Goal: Information Seeking & Learning: Learn about a topic

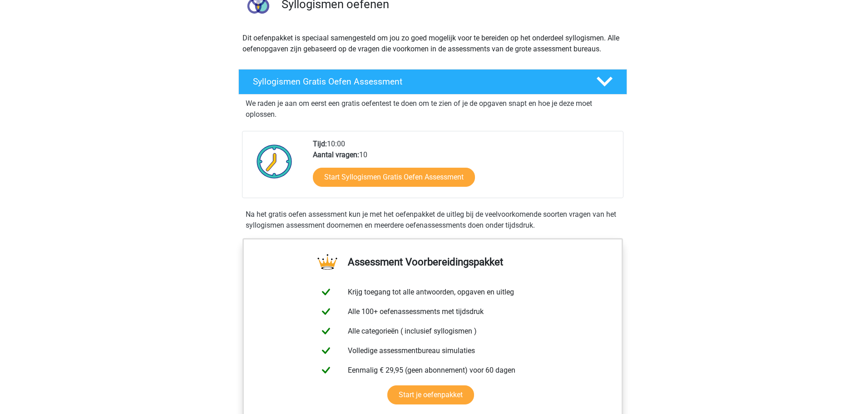
scroll to position [91, 0]
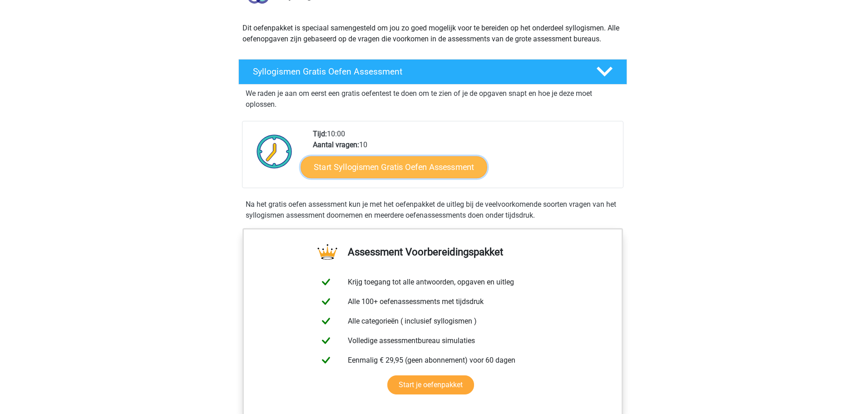
click at [381, 163] on link "Start Syllogismen Gratis Oefen Assessment" at bounding box center [394, 167] width 187 height 22
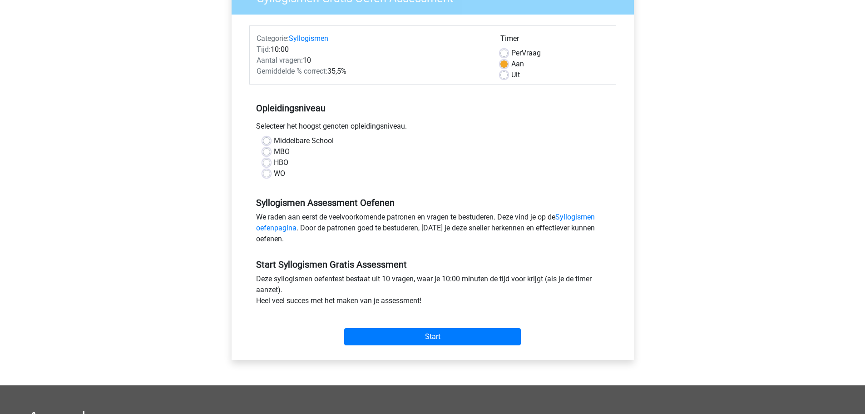
scroll to position [91, 0]
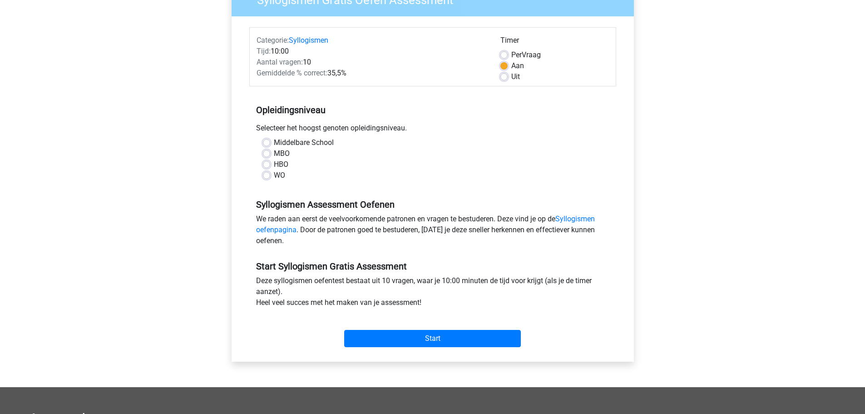
click at [274, 165] on label "HBO" at bounding box center [281, 164] width 15 height 11
click at [269, 165] on input "HBO" at bounding box center [266, 163] width 7 height 9
radio input "true"
click at [420, 337] on input "Start" at bounding box center [432, 338] width 177 height 17
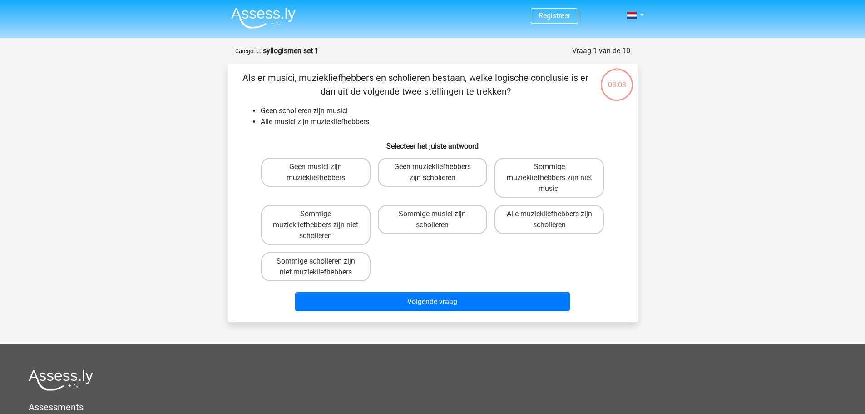
click at [426, 173] on label "Geen muziekliefhebbers zijn scholieren" at bounding box center [432, 172] width 109 height 29
click at [432, 173] on input "Geen muziekliefhebbers zijn scholieren" at bounding box center [435, 170] width 6 height 6
radio input "true"
click at [563, 181] on label "Sommige muziekliefhebbers zijn niet musici" at bounding box center [548, 178] width 109 height 40
click at [555, 173] on input "Sommige muziekliefhebbers zijn niet musici" at bounding box center [552, 170] width 6 height 6
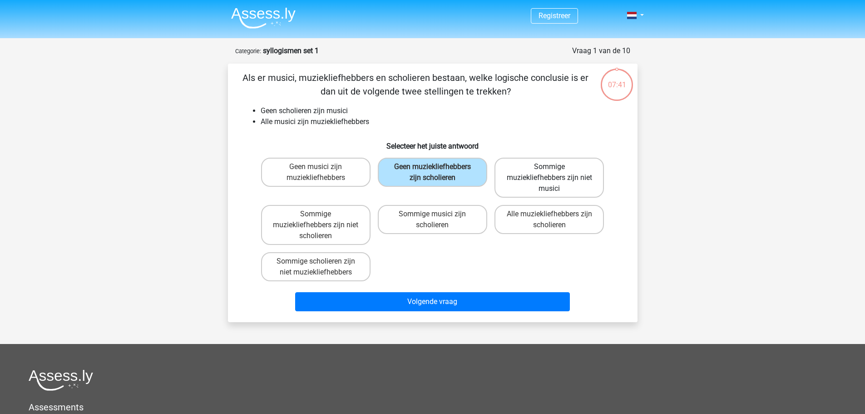
radio input "true"
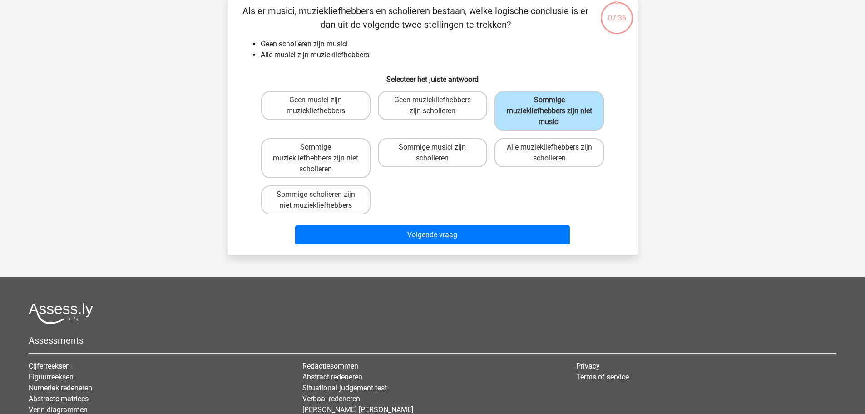
scroll to position [45, 0]
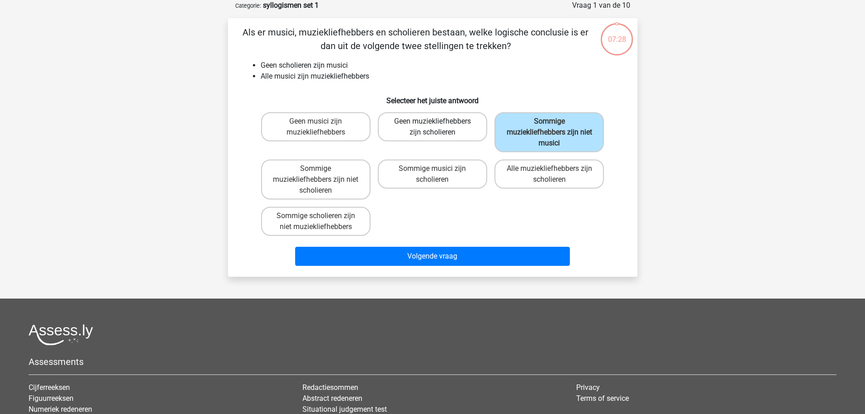
click at [433, 129] on label "Geen muziekliefhebbers zijn scholieren" at bounding box center [432, 126] width 109 height 29
click at [433, 127] on input "Geen muziekliefhebbers zijn scholieren" at bounding box center [435, 124] width 6 height 6
radio input "true"
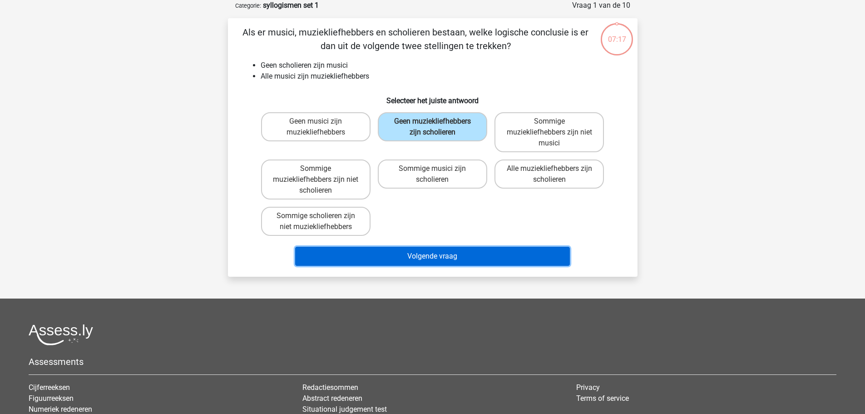
click at [414, 251] on button "Volgende vraag" at bounding box center [432, 256] width 275 height 19
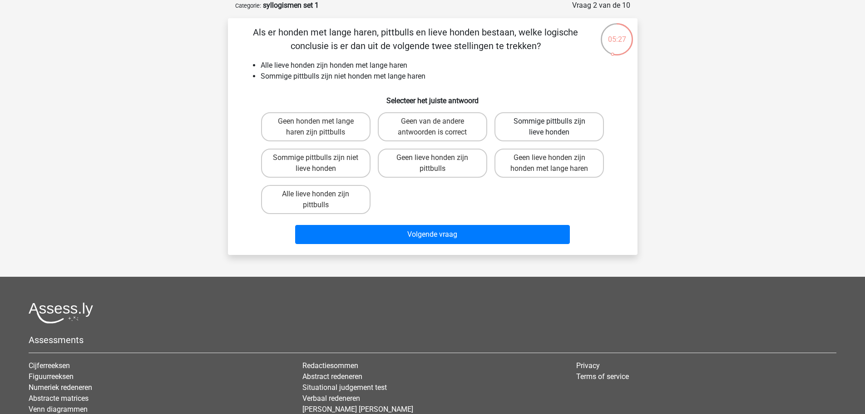
click at [544, 125] on label "Sommige pittbulls zijn lieve honden" at bounding box center [548, 126] width 109 height 29
click at [549, 125] on input "Sommige pittbulls zijn lieve honden" at bounding box center [552, 124] width 6 height 6
radio input "true"
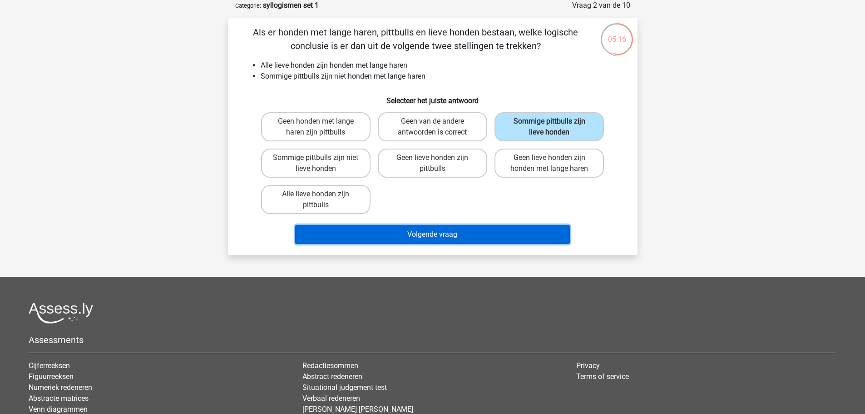
click at [448, 235] on button "Volgende vraag" at bounding box center [432, 234] width 275 height 19
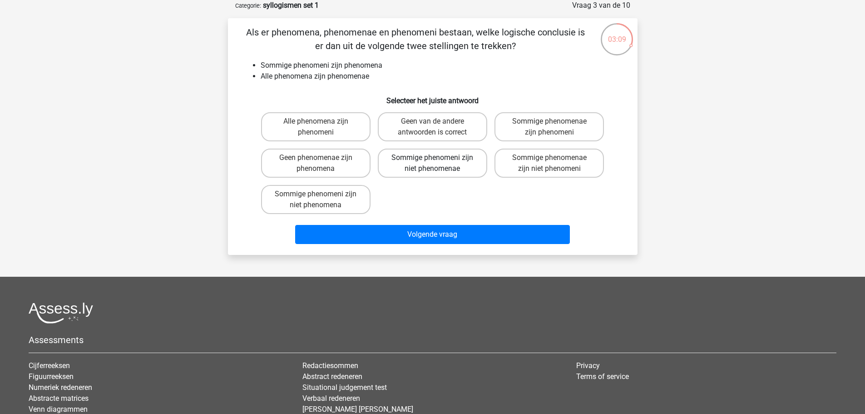
click at [454, 163] on label "Sommige phenomeni zijn niet phenomenae" at bounding box center [432, 162] width 109 height 29
click at [438, 163] on input "Sommige phenomeni zijn niet phenomenae" at bounding box center [435, 161] width 6 height 6
radio input "true"
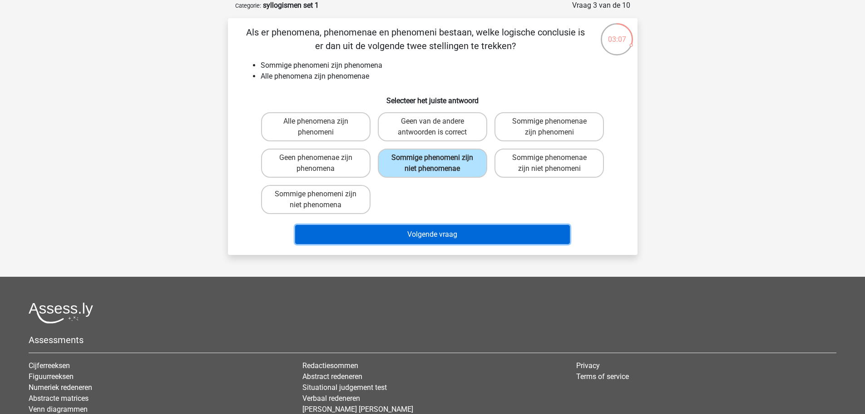
click at [439, 232] on button "Volgende vraag" at bounding box center [432, 234] width 275 height 19
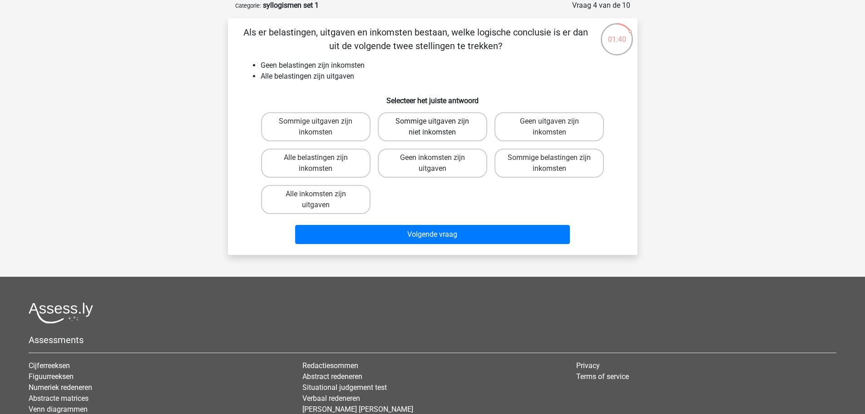
click at [449, 129] on label "Sommige uitgaven zijn niet inkomsten" at bounding box center [432, 126] width 109 height 29
click at [438, 127] on input "Sommige uitgaven zijn niet inkomsten" at bounding box center [435, 124] width 6 height 6
radio input "true"
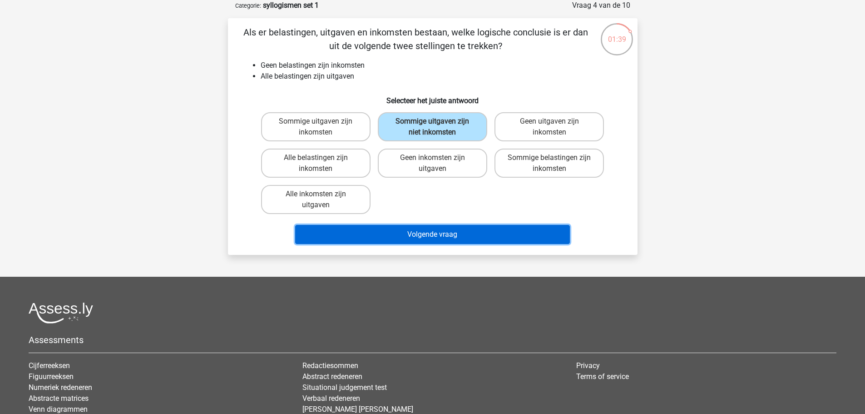
click at [438, 237] on button "Volgende vraag" at bounding box center [432, 234] width 275 height 19
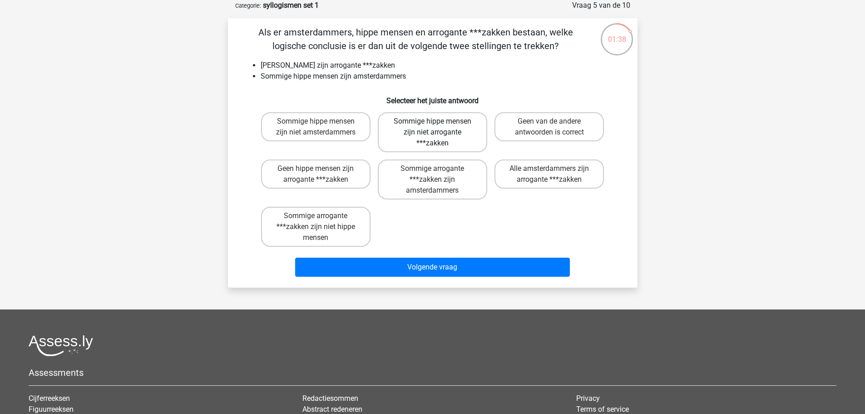
click at [426, 145] on label "Sommige hippe mensen zijn niet arrogante ***zakken" at bounding box center [432, 132] width 109 height 40
click at [432, 127] on input "Sommige hippe mensen zijn niet arrogante ***zakken" at bounding box center [435, 124] width 6 height 6
radio input "true"
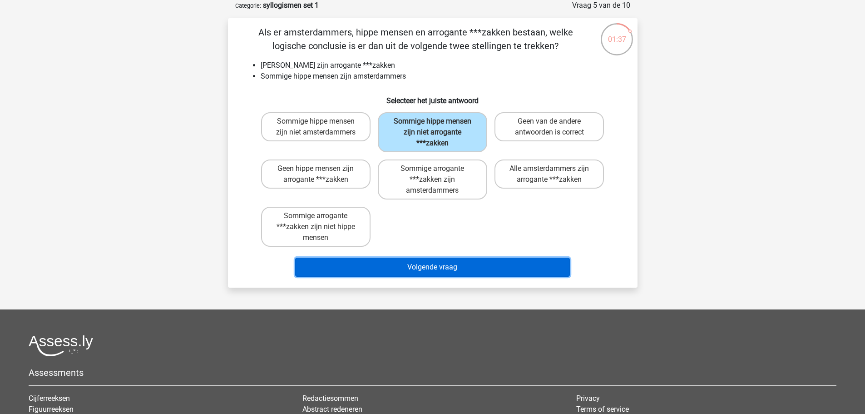
click at [434, 266] on button "Volgende vraag" at bounding box center [432, 266] width 275 height 19
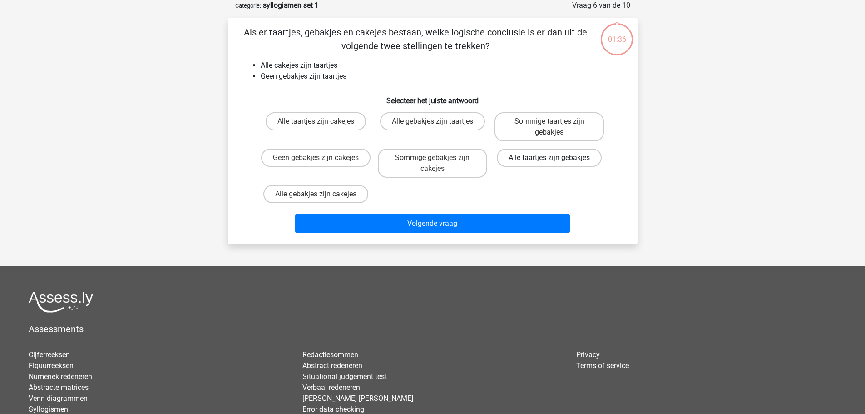
click at [530, 157] on label "Alle taartjes zijn gebakjes" at bounding box center [549, 157] width 105 height 18
click at [549, 158] on input "Alle taartjes zijn gebakjes" at bounding box center [552, 161] width 6 height 6
radio input "true"
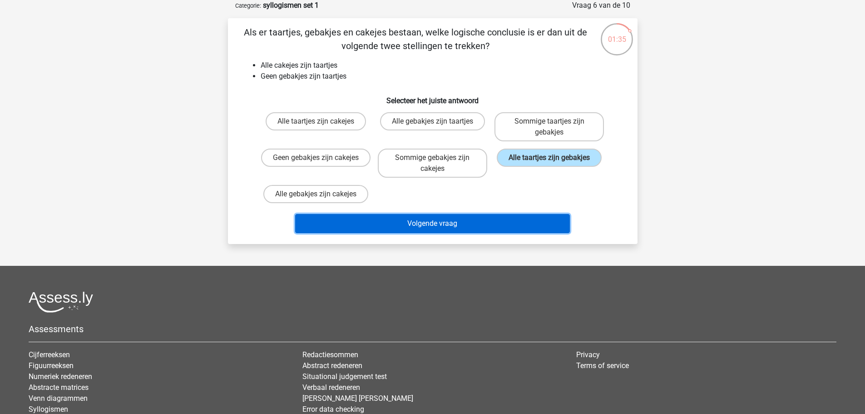
click at [459, 219] on button "Volgende vraag" at bounding box center [432, 223] width 275 height 19
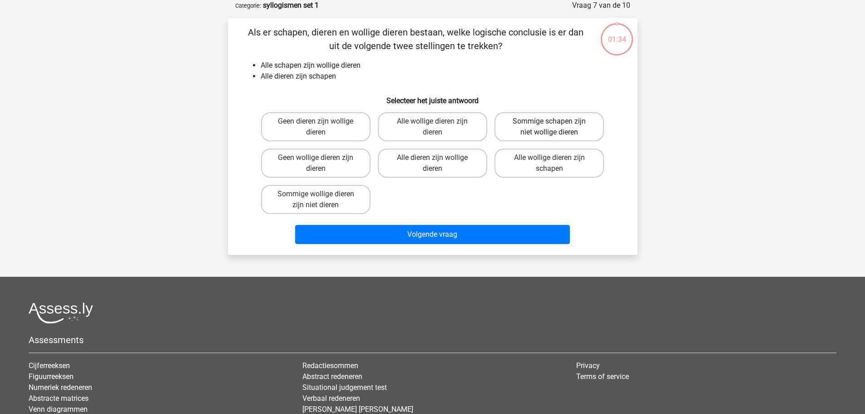
click at [528, 126] on label "Sommige schapen zijn niet wollige dieren" at bounding box center [548, 126] width 109 height 29
click at [549, 126] on input "Sommige schapen zijn niet wollige dieren" at bounding box center [552, 124] width 6 height 6
radio input "true"
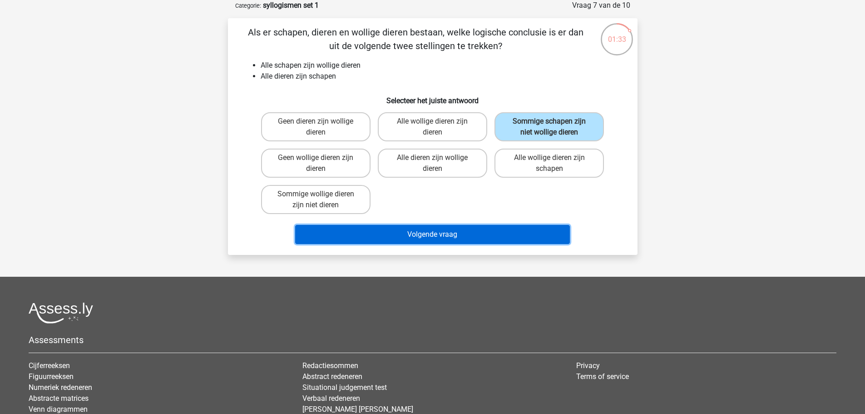
click at [461, 230] on button "Volgende vraag" at bounding box center [432, 234] width 275 height 19
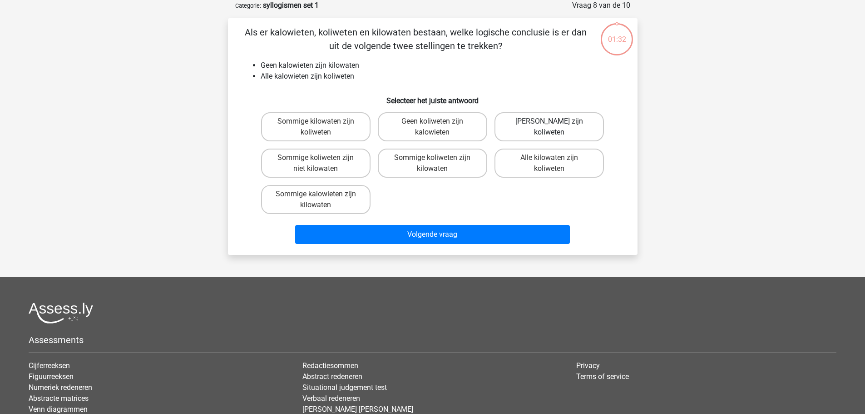
click at [539, 126] on label "[PERSON_NAME] zijn koliweten" at bounding box center [548, 126] width 109 height 29
click at [549, 126] on input "[PERSON_NAME] zijn koliweten" at bounding box center [552, 124] width 6 height 6
radio input "true"
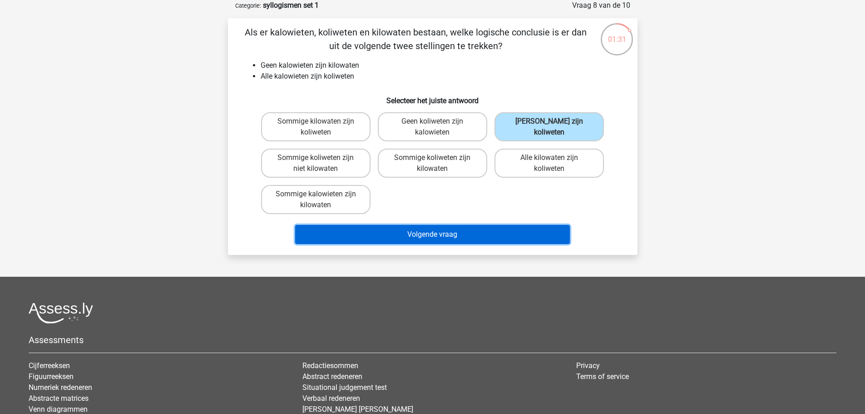
click at [457, 235] on button "Volgende vraag" at bounding box center [432, 234] width 275 height 19
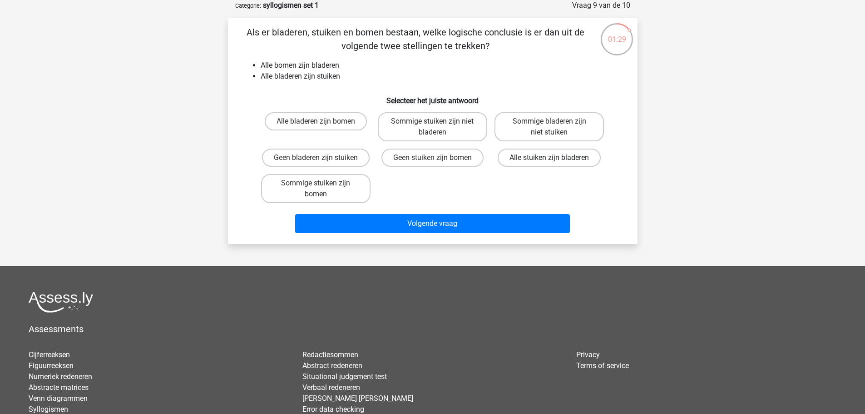
click at [527, 159] on label "Alle stuiken zijn bladeren" at bounding box center [549, 157] width 103 height 18
click at [549, 159] on input "Alle stuiken zijn bladeren" at bounding box center [552, 161] width 6 height 6
radio input "true"
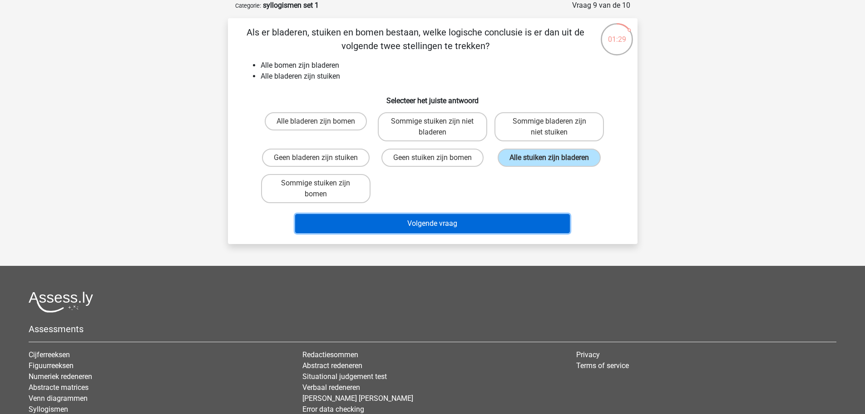
click at [469, 221] on button "Volgende vraag" at bounding box center [432, 223] width 275 height 19
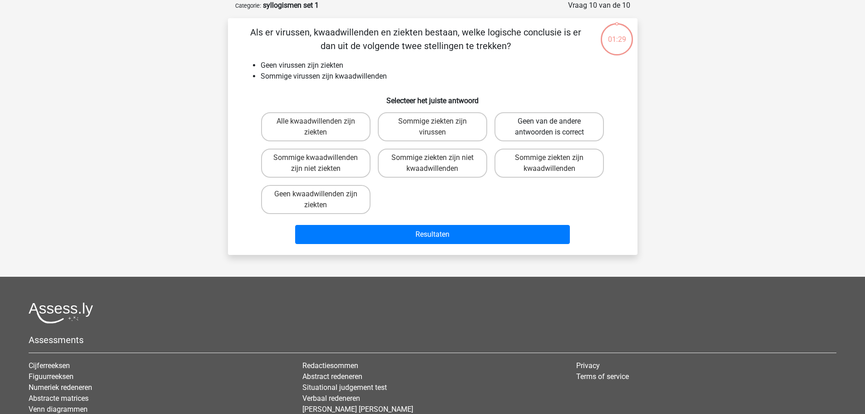
click at [541, 133] on label "Geen van de andere antwoorden is correct" at bounding box center [548, 126] width 109 height 29
click at [549, 127] on input "Geen van de andere antwoorden is correct" at bounding box center [552, 124] width 6 height 6
radio input "true"
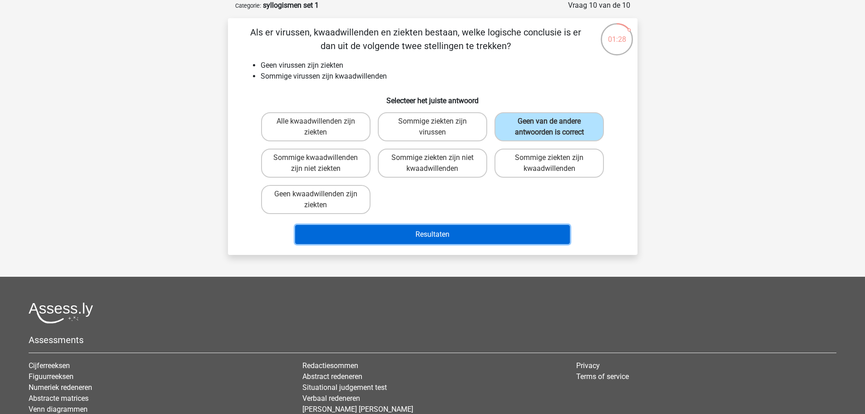
click at [470, 239] on button "Resultaten" at bounding box center [432, 234] width 275 height 19
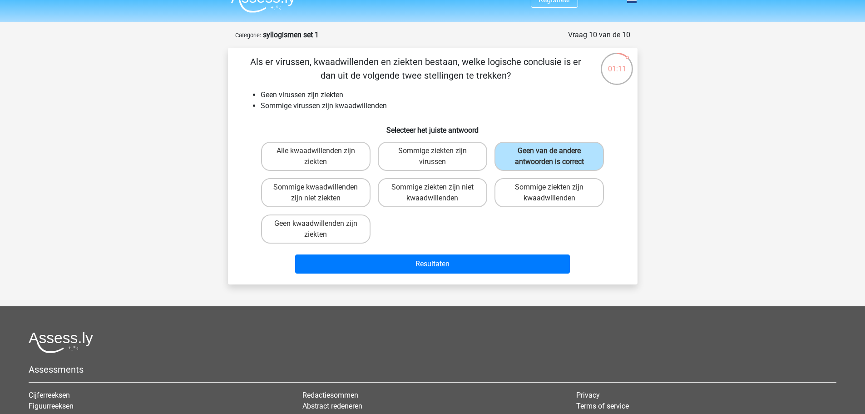
scroll to position [0, 0]
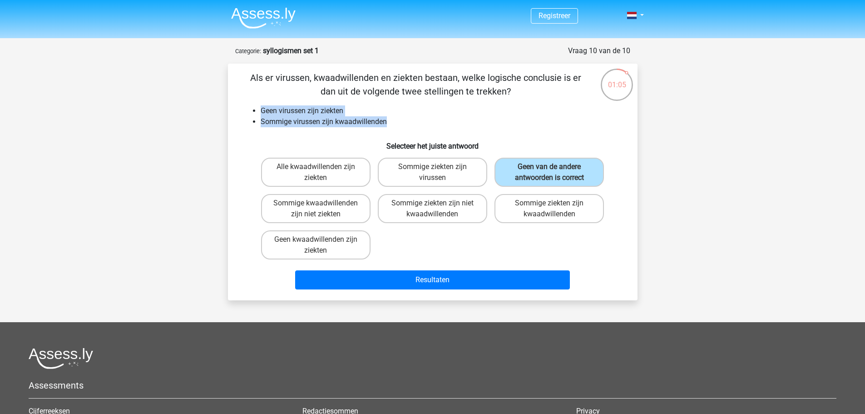
drag, startPoint x: 393, startPoint y: 126, endPoint x: 247, endPoint y: 104, distance: 147.7
click at [247, 104] on div "Als er virussen, kwaadwillenden en ziekten bestaan, welke logische conclusie is…" at bounding box center [433, 182] width 402 height 222
copy ul "Geen virussen zijn ziekten Sommige virussen zijn kwaadwillenden"
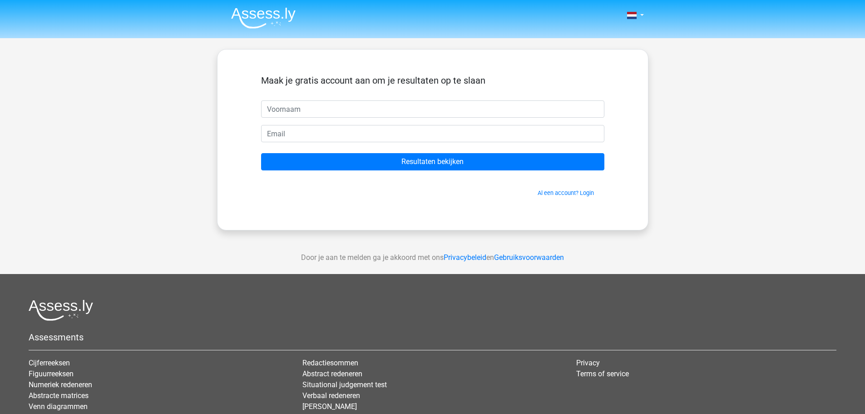
click at [410, 107] on input "text" at bounding box center [432, 108] width 343 height 17
type input "xxx"
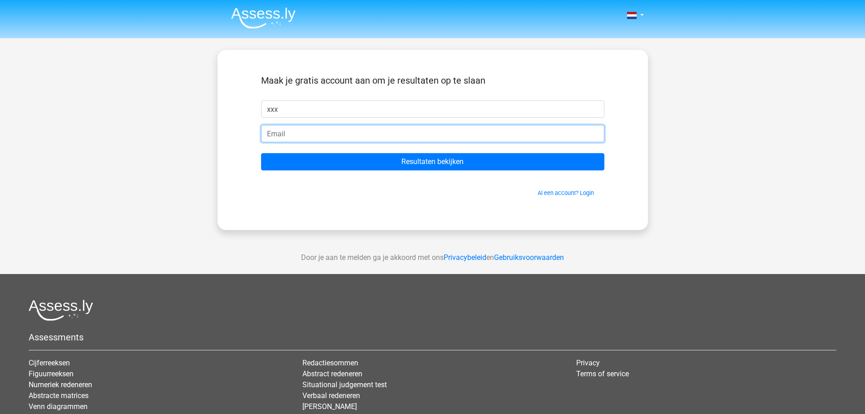
click at [381, 128] on input "email" at bounding box center [432, 133] width 343 height 17
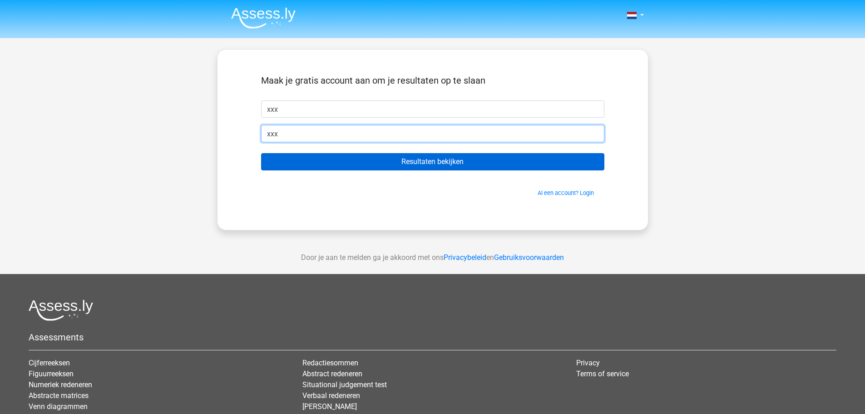
type input "xxx"
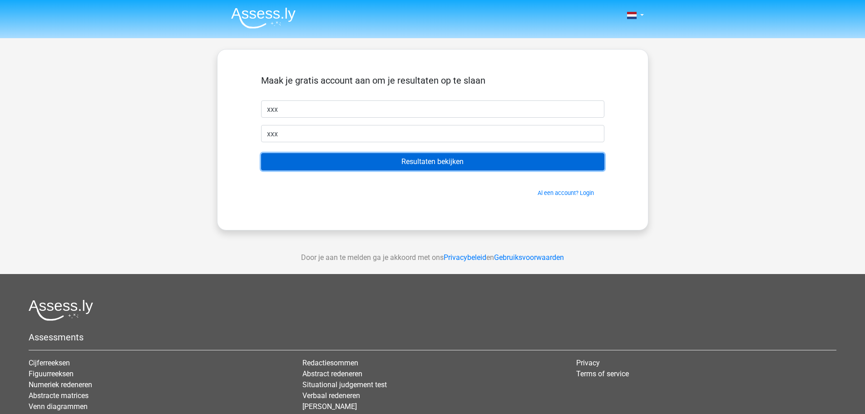
click at [412, 160] on input "Resultaten bekijken" at bounding box center [432, 161] width 343 height 17
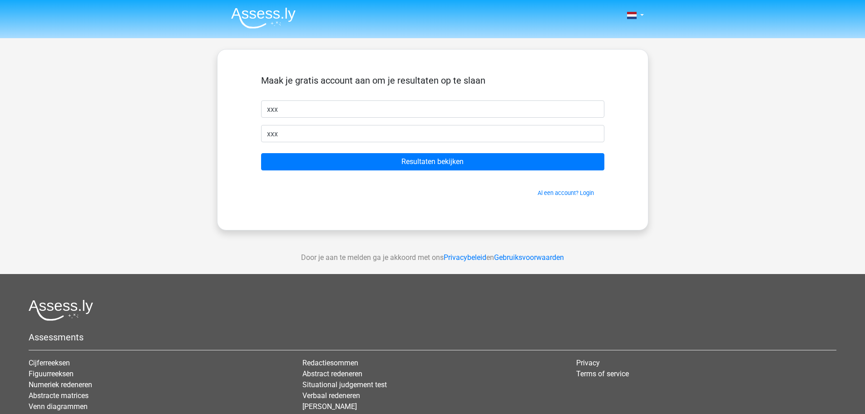
click at [411, 178] on div "Al een account? Login" at bounding box center [432, 188] width 343 height 20
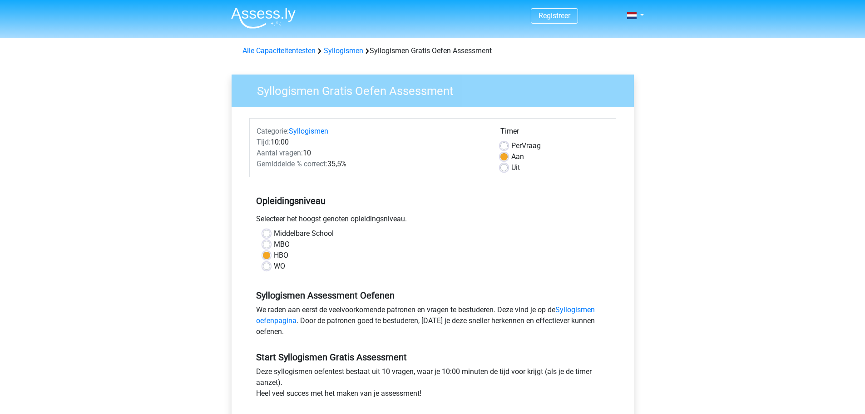
scroll to position [91, 0]
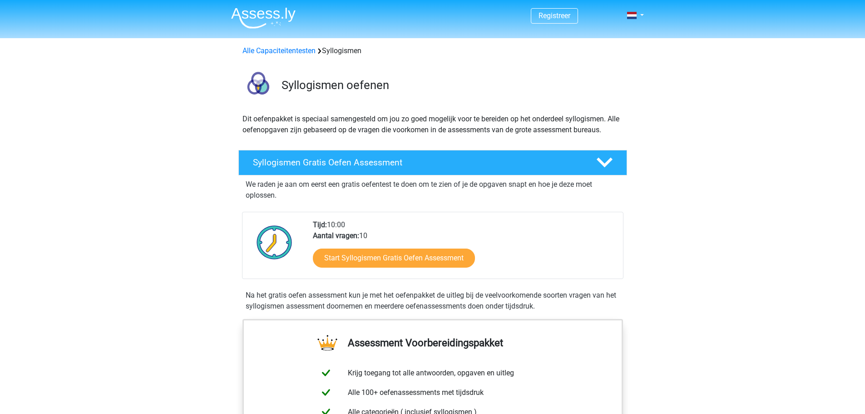
scroll to position [91, 0]
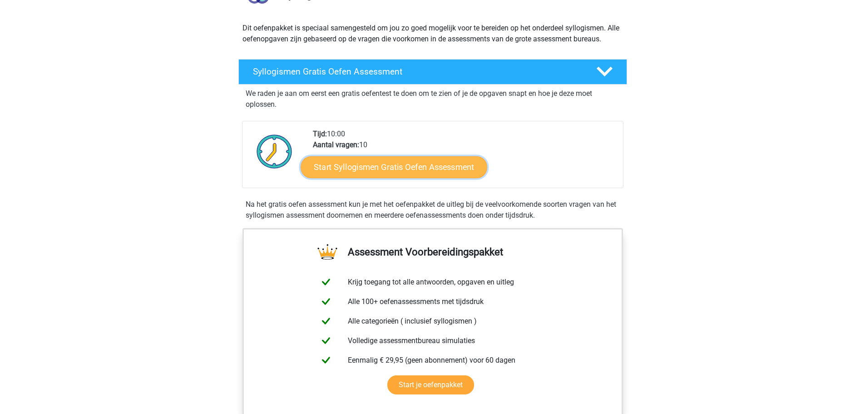
click at [365, 168] on link "Start Syllogismen Gratis Oefen Assessment" at bounding box center [394, 167] width 187 height 22
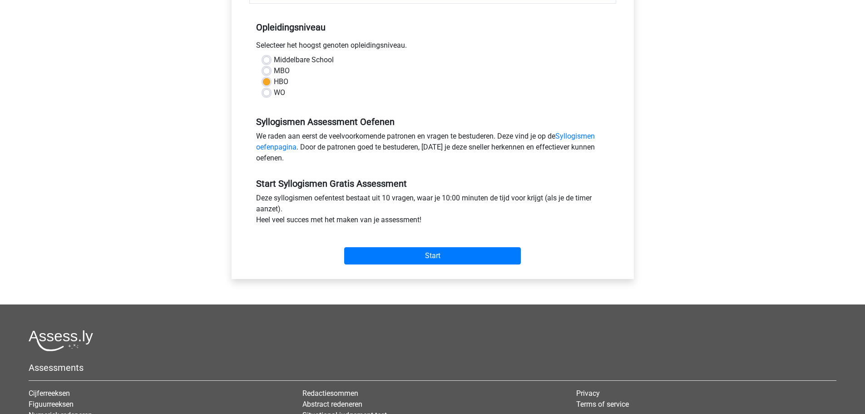
scroll to position [182, 0]
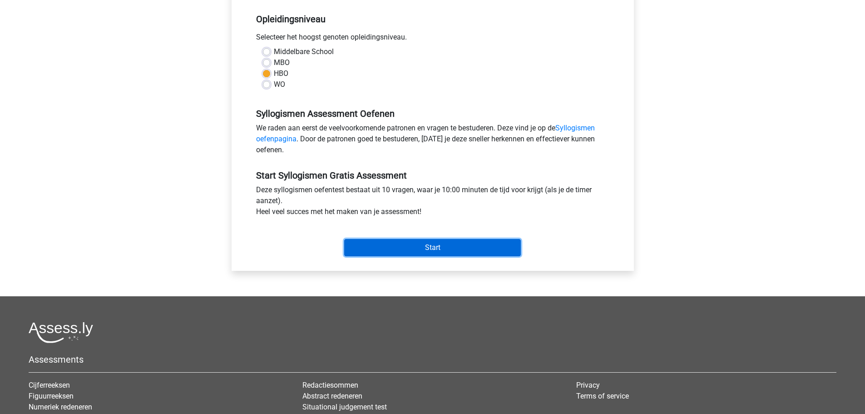
click at [429, 246] on input "Start" at bounding box center [432, 247] width 177 height 17
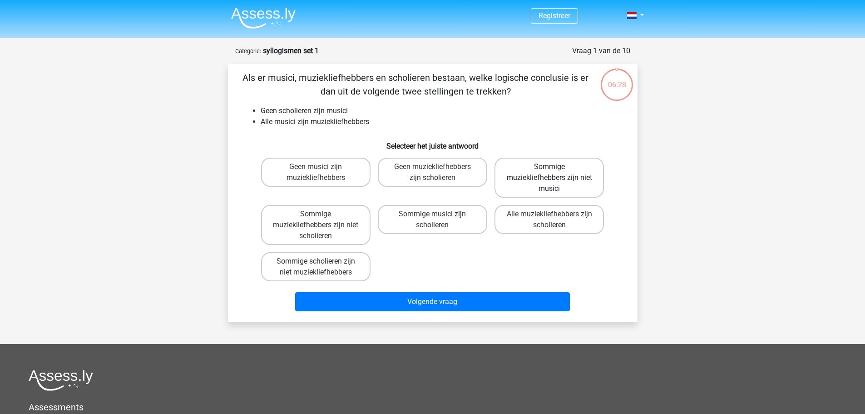
click at [549, 176] on label "Sommige muziekliefhebbers zijn niet musici" at bounding box center [548, 178] width 109 height 40
click at [549, 173] on input "Sommige muziekliefhebbers zijn niet musici" at bounding box center [552, 170] width 6 height 6
radio input "true"
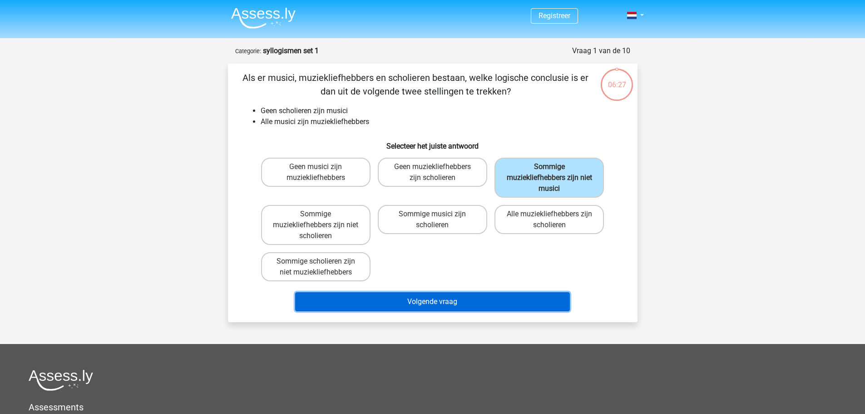
click at [436, 300] on button "Volgende vraag" at bounding box center [432, 301] width 275 height 19
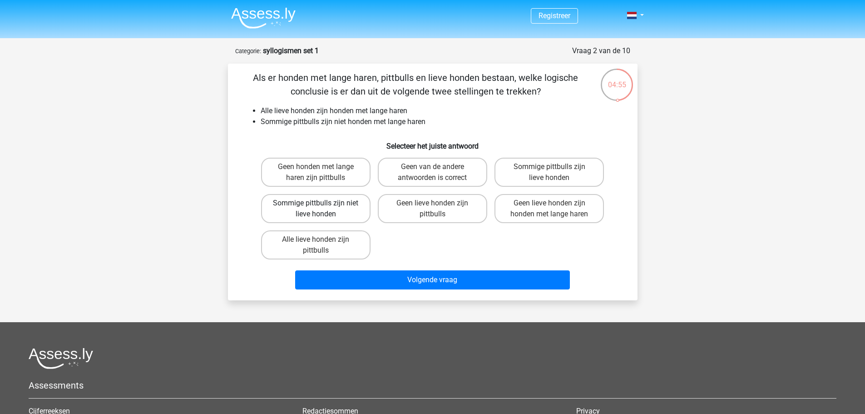
click at [293, 210] on label "Sommige pittbulls zijn niet lieve honden" at bounding box center [315, 208] width 109 height 29
click at [316, 209] on input "Sommige pittbulls zijn niet lieve honden" at bounding box center [319, 206] width 6 height 6
radio input "true"
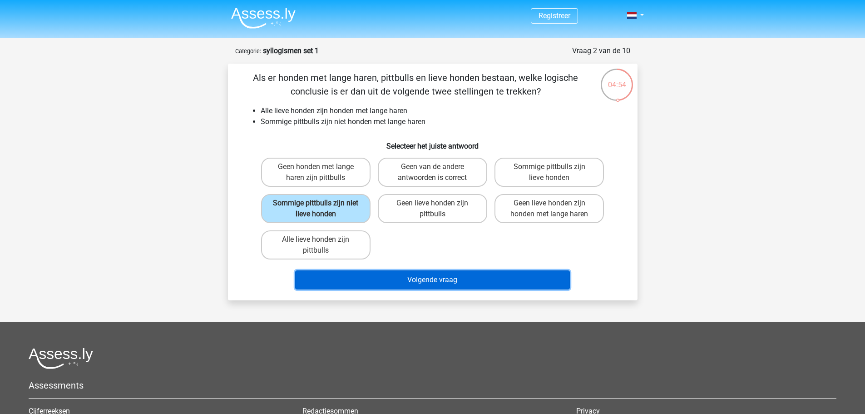
click at [405, 277] on button "Volgende vraag" at bounding box center [432, 279] width 275 height 19
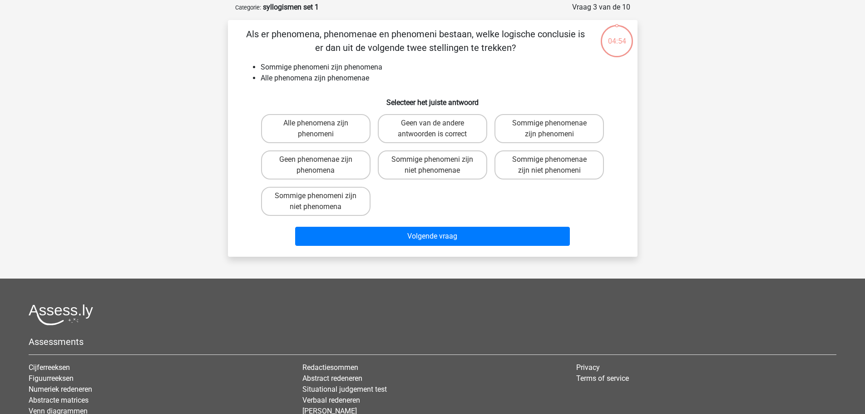
scroll to position [45, 0]
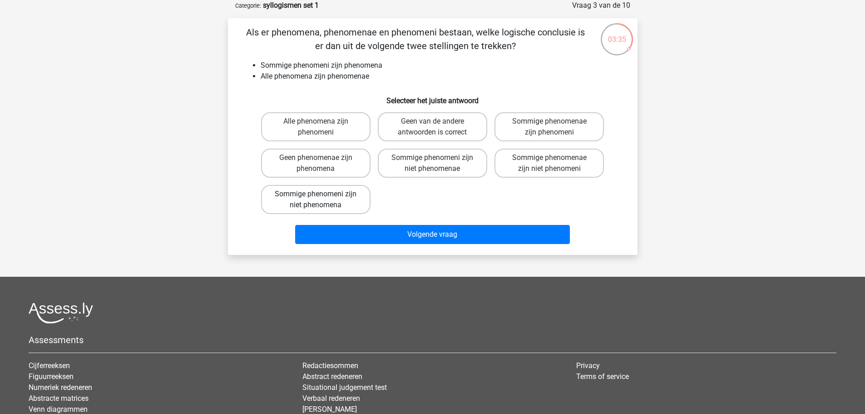
click at [314, 205] on label "Sommige phenomeni zijn niet phenomena" at bounding box center [315, 199] width 109 height 29
click at [316, 200] on input "Sommige phenomeni zijn niet phenomena" at bounding box center [319, 197] width 6 height 6
radio input "true"
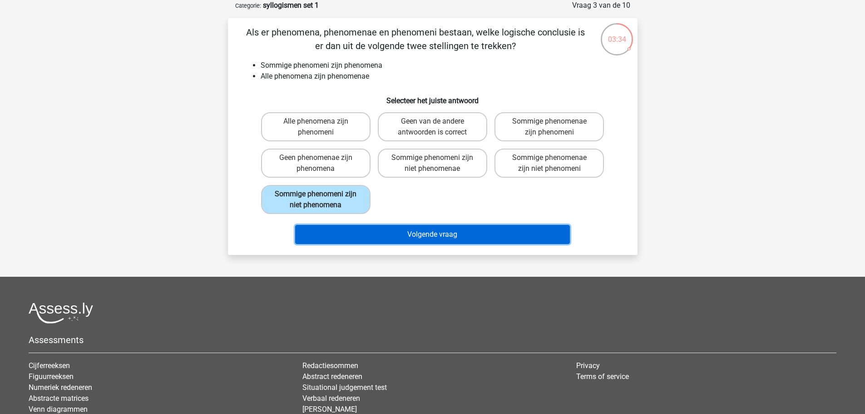
click at [418, 231] on button "Volgende vraag" at bounding box center [432, 234] width 275 height 19
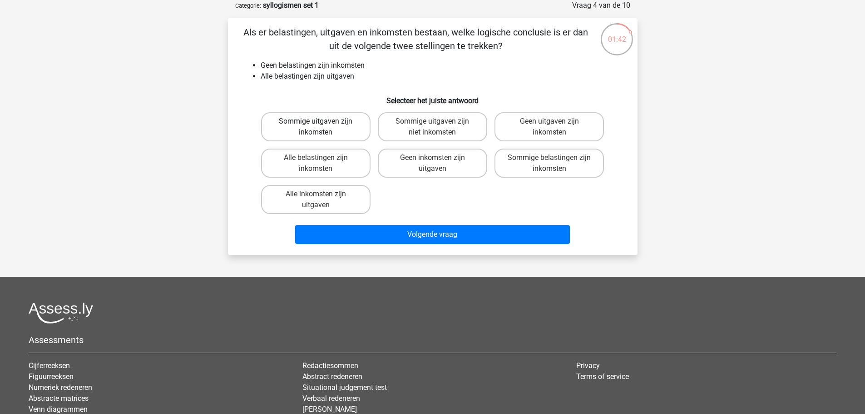
click at [340, 126] on label "Sommige uitgaven zijn inkomsten" at bounding box center [315, 126] width 109 height 29
click at [321, 126] on input "Sommige uitgaven zijn inkomsten" at bounding box center [319, 124] width 6 height 6
radio input "true"
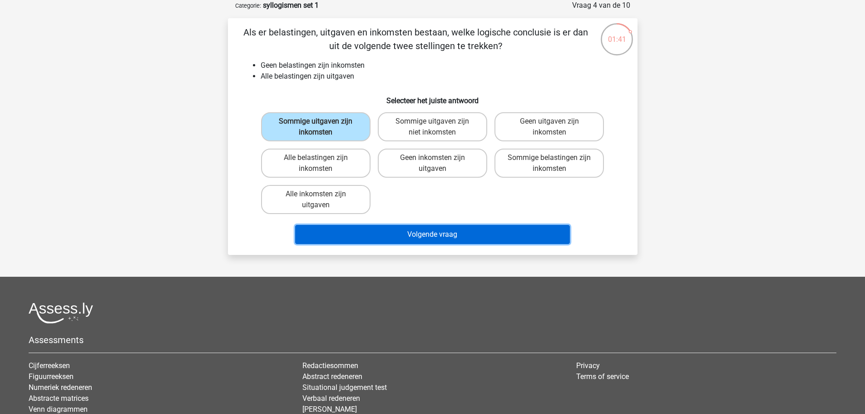
click at [432, 236] on button "Volgende vraag" at bounding box center [432, 234] width 275 height 19
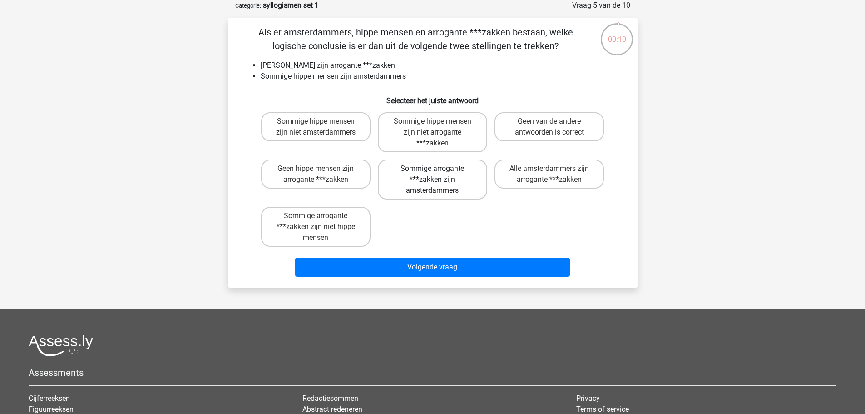
click at [444, 180] on label "Sommige arrogante ***zakken zijn amsterdammers" at bounding box center [432, 179] width 109 height 40
click at [438, 174] on input "Sommige arrogante ***zakken zijn amsterdammers" at bounding box center [435, 171] width 6 height 6
radio input "true"
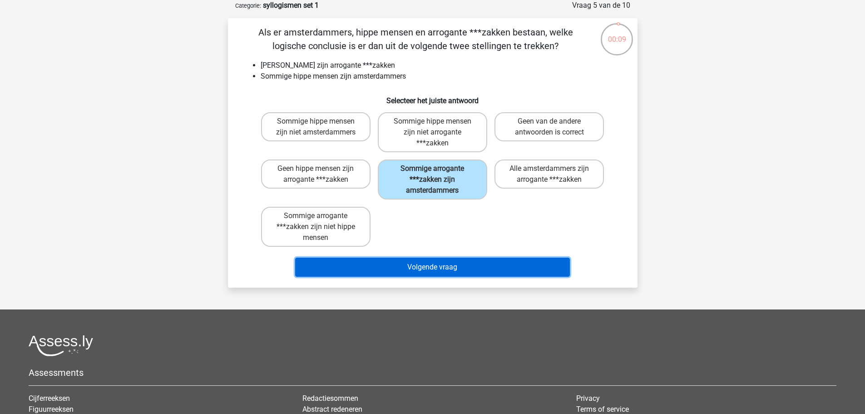
click at [447, 265] on button "Volgende vraag" at bounding box center [432, 266] width 275 height 19
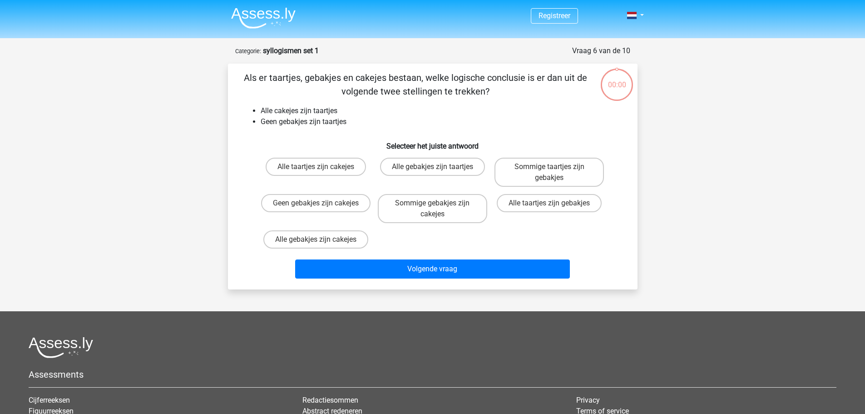
scroll to position [45, 0]
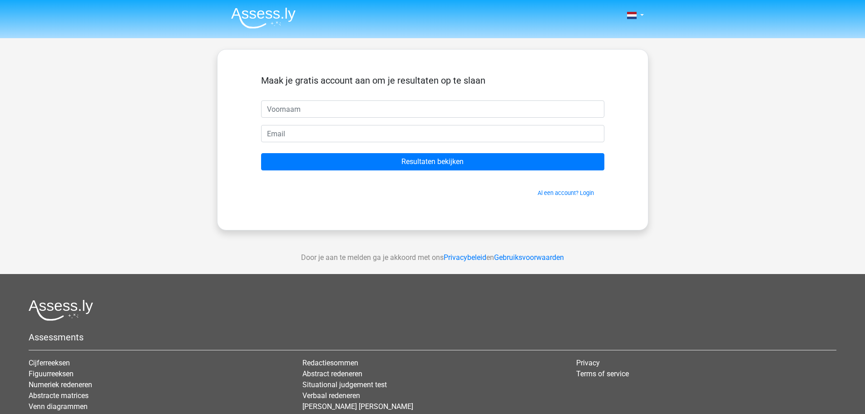
click at [334, 109] on input "text" at bounding box center [432, 108] width 343 height 17
type input "[PERSON_NAME]"
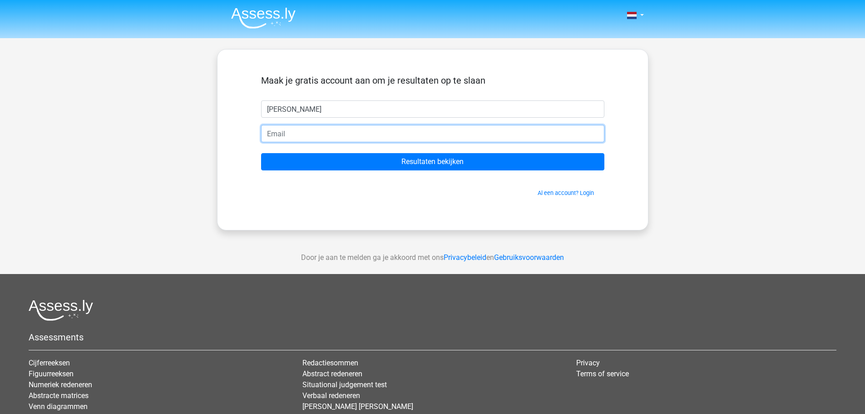
click at [333, 135] on input "email" at bounding box center [432, 133] width 343 height 17
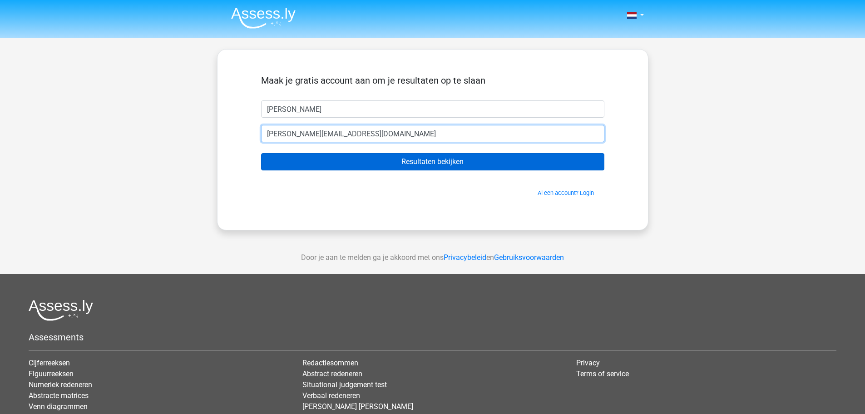
type input "[PERSON_NAME][EMAIL_ADDRESS][DOMAIN_NAME]"
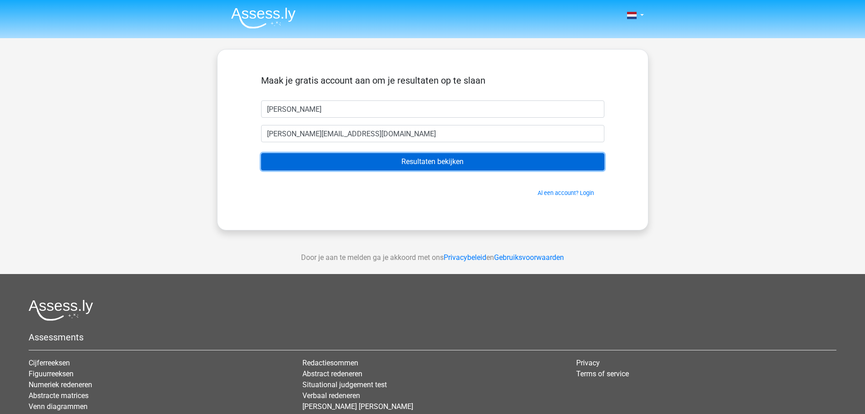
click at [409, 161] on input "Resultaten bekijken" at bounding box center [432, 161] width 343 height 17
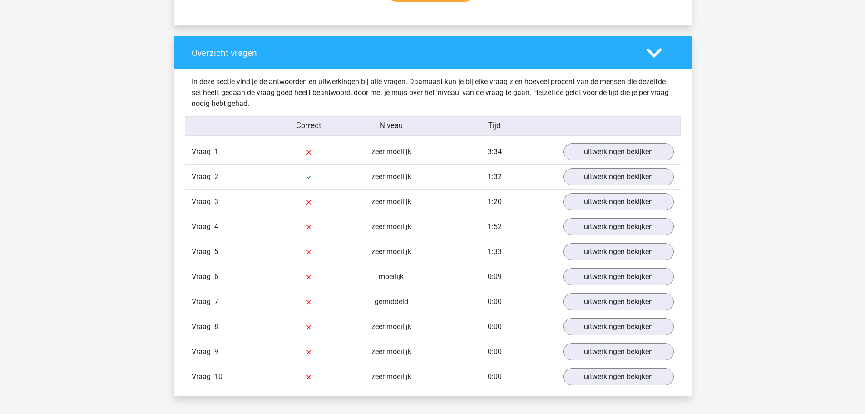
scroll to position [636, 0]
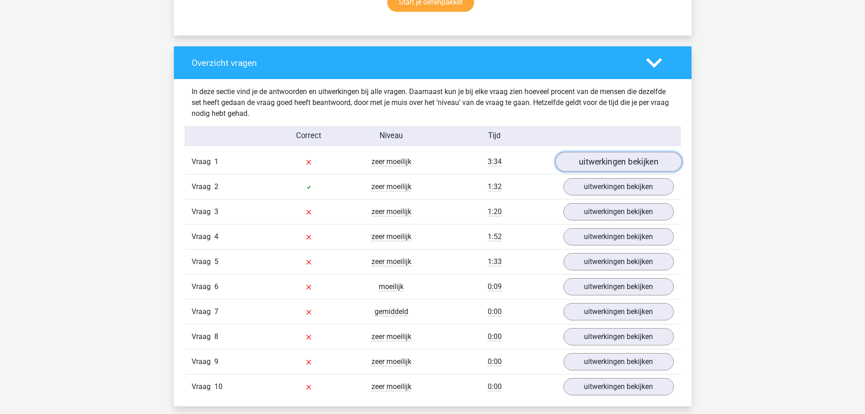
click at [591, 160] on link "uitwerkingen bekijken" at bounding box center [618, 162] width 127 height 20
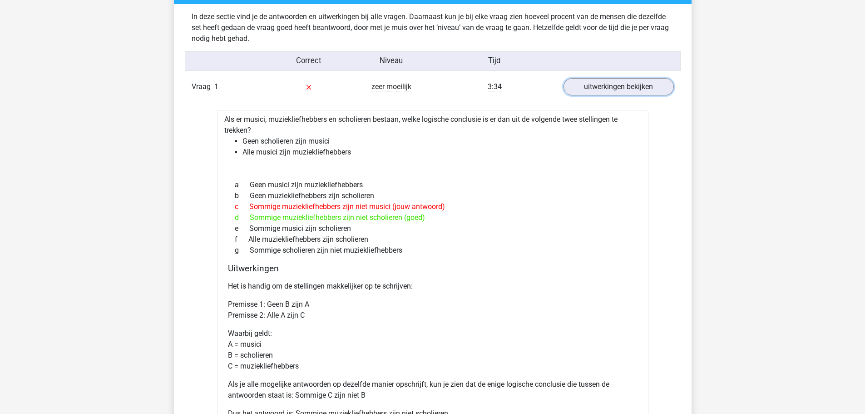
scroll to position [726, 0]
